Goal: Ask a question

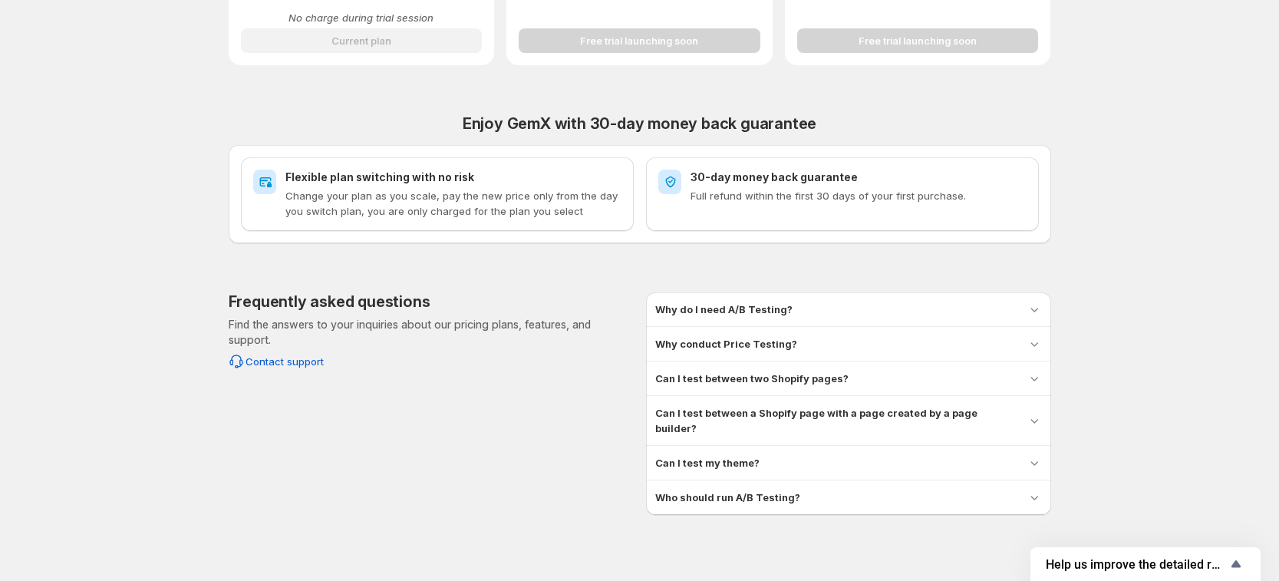
scroll to position [579, 0]
click at [280, 358] on span "Contact support" at bounding box center [284, 359] width 78 height 15
click at [313, 359] on span "Contact support" at bounding box center [284, 359] width 78 height 15
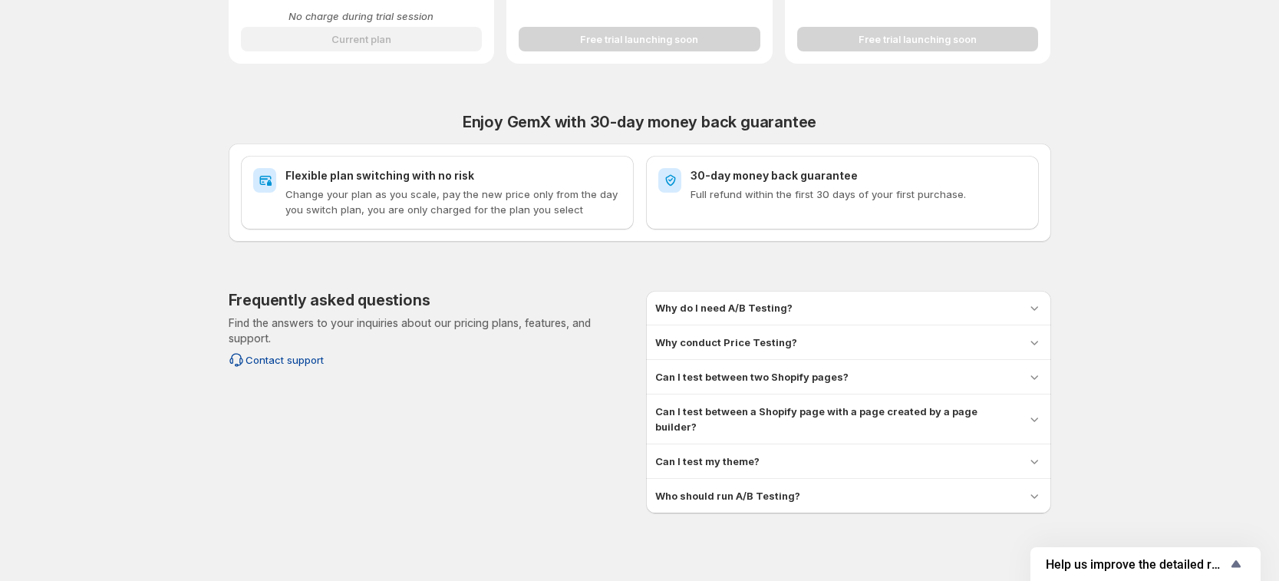
click at [313, 359] on span "Contact support" at bounding box center [284, 359] width 78 height 15
click at [1234, 569] on icon "Show survey - Help us improve the detailed report for A/B campaigns" at bounding box center [1235, 564] width 18 height 18
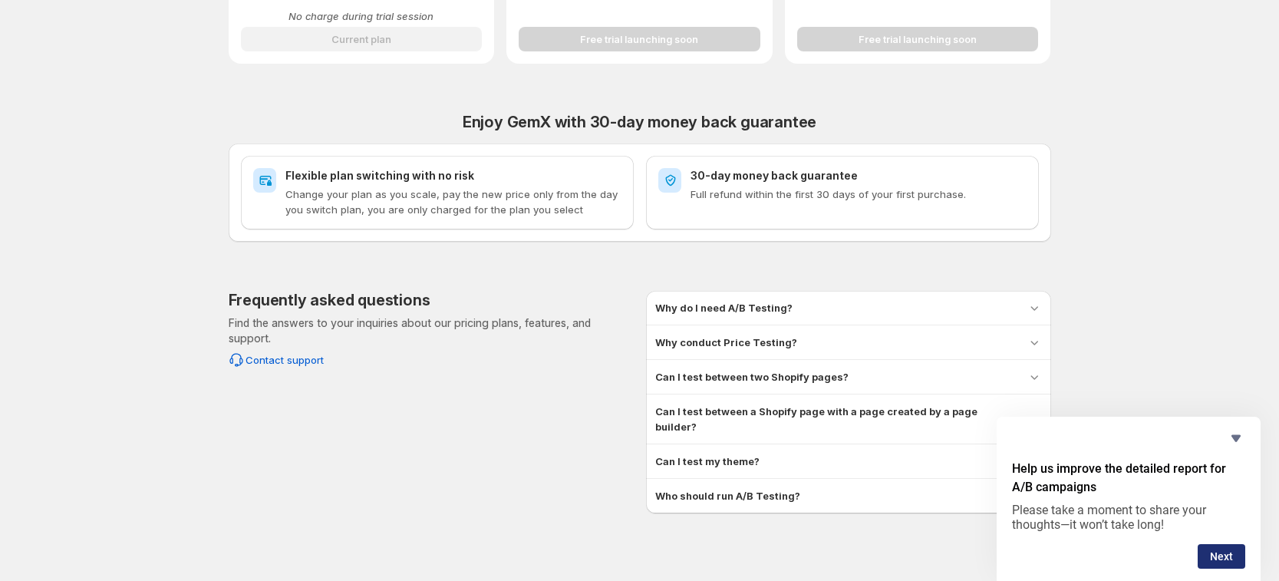
click at [1220, 544] on button "Next" at bounding box center [1221, 556] width 48 height 25
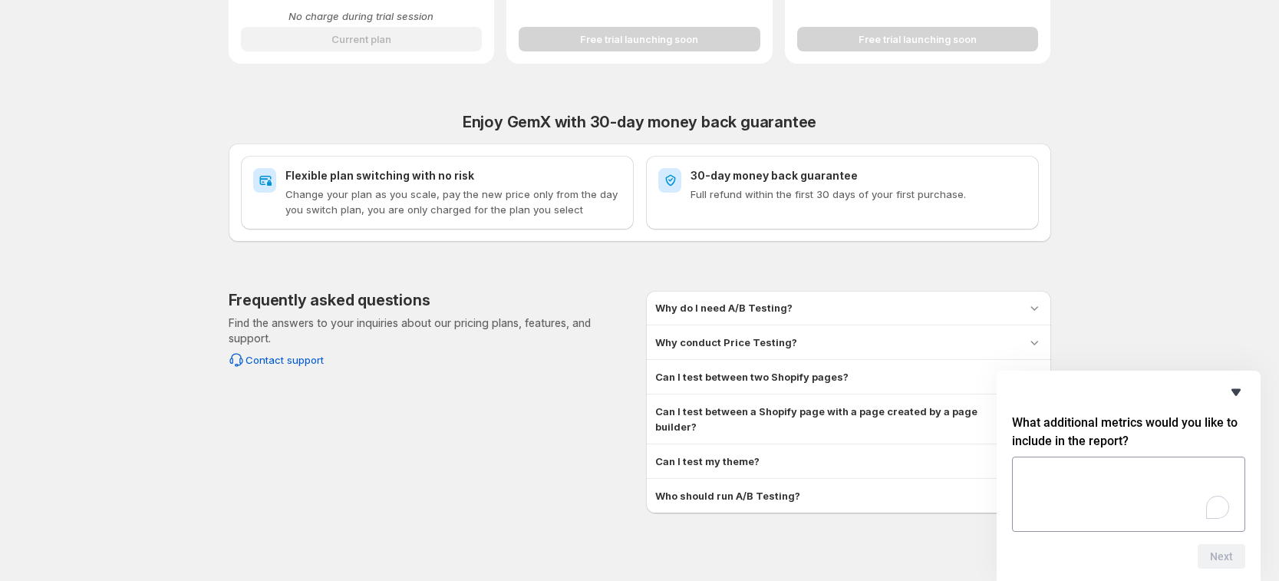
click at [1233, 397] on icon "Hide survey" at bounding box center [1235, 392] width 18 height 18
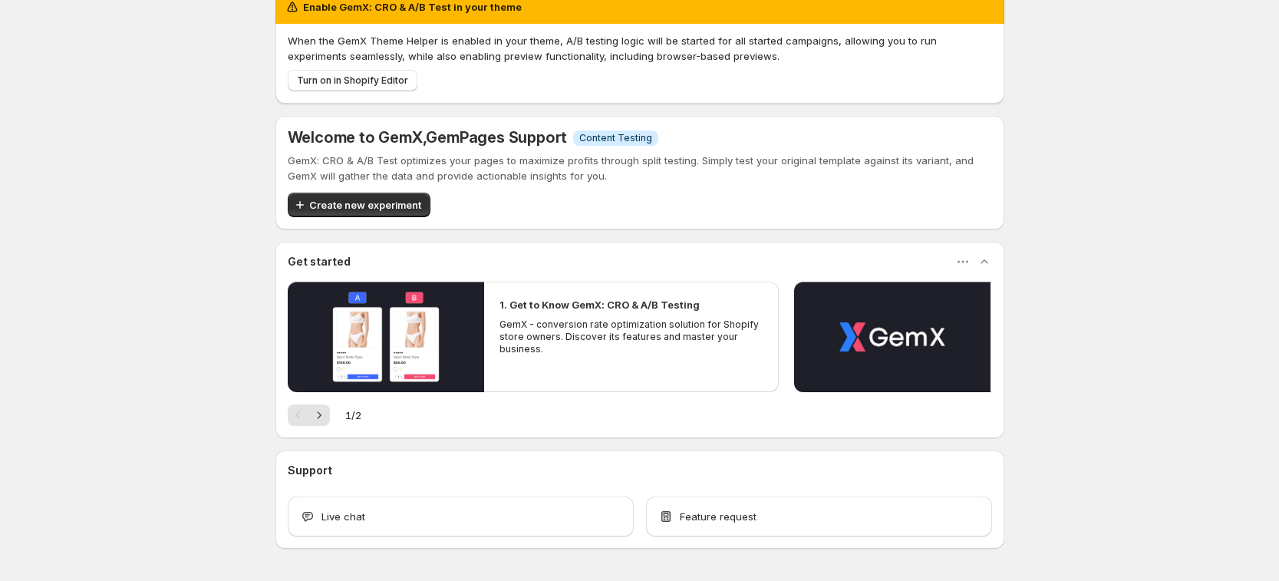
scroll to position [76, 0]
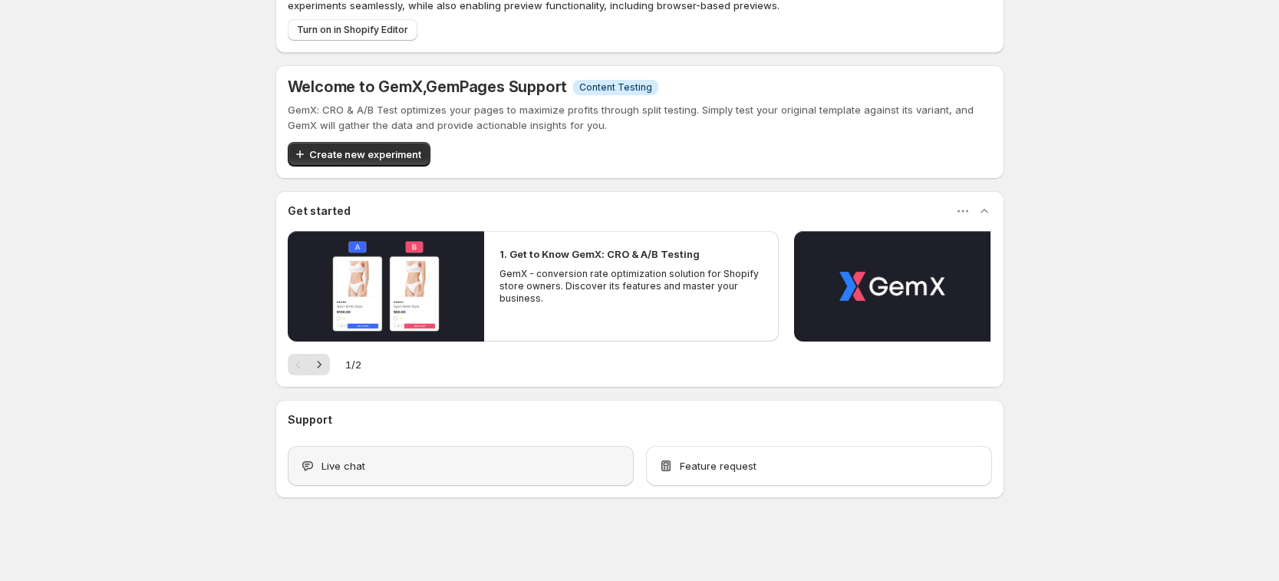
click at [459, 458] on div "Live chat" at bounding box center [460, 465] width 321 height 15
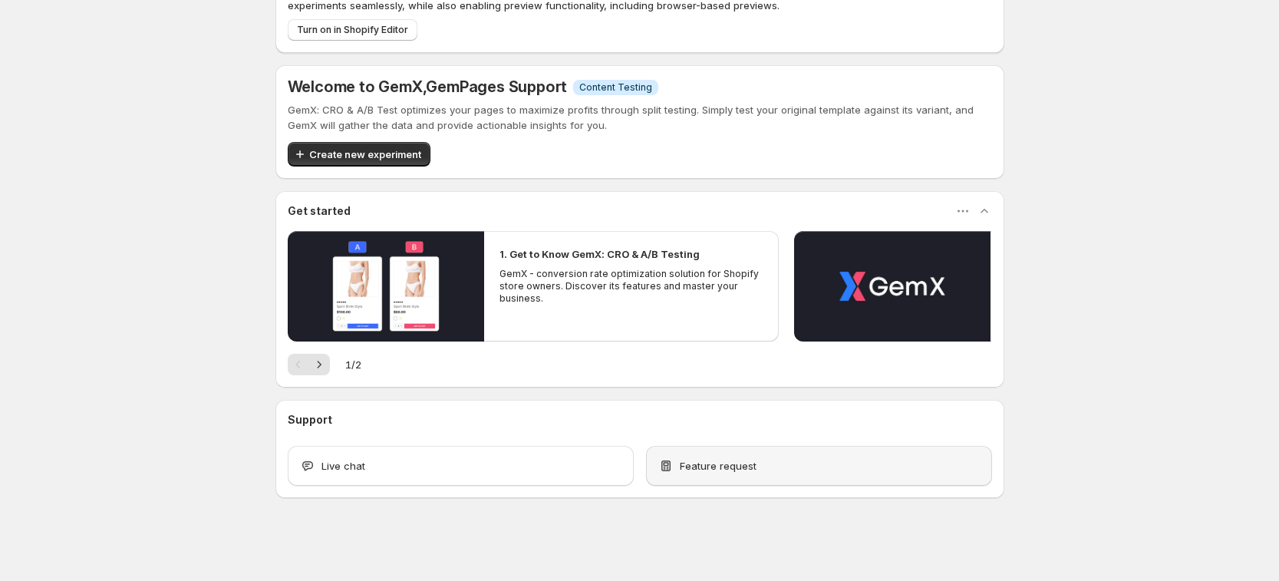
click at [749, 469] on span "Feature request" at bounding box center [718, 465] width 77 height 15
